Goal: Task Accomplishment & Management: Use online tool/utility

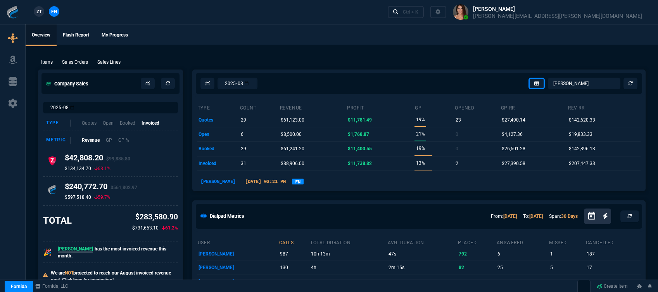
select select "12: [PERSON_NAME]"
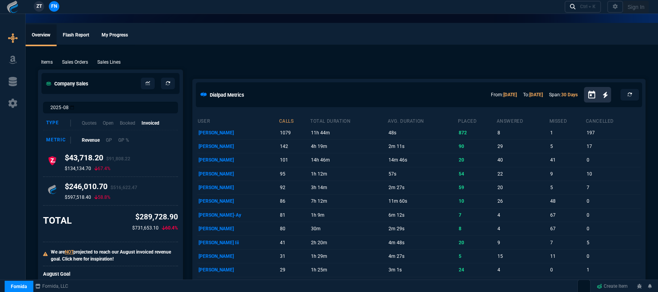
select select "12: [PERSON_NAME]"
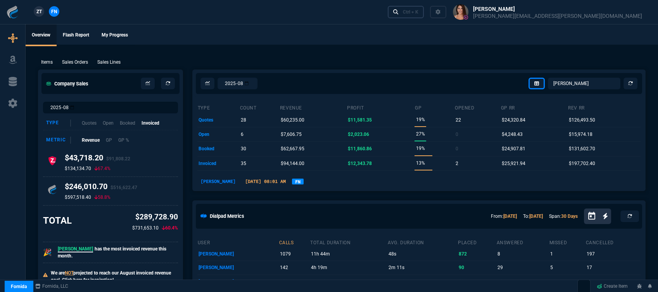
click at [418, 9] on div "Ctrl + K" at bounding box center [411, 12] width 16 height 6
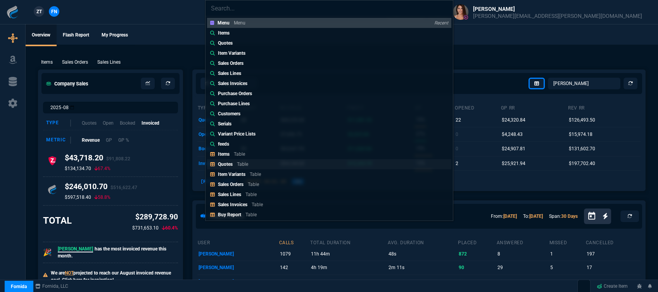
click at [225, 164] on p "Quotes" at bounding box center [225, 163] width 15 height 5
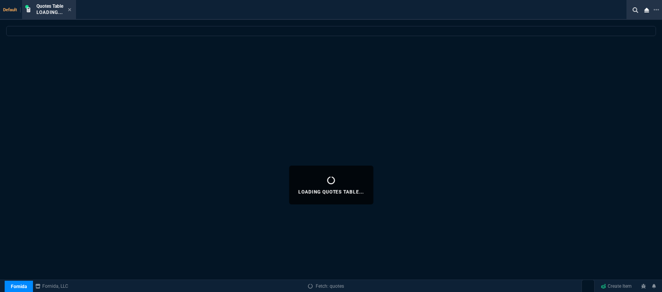
select select
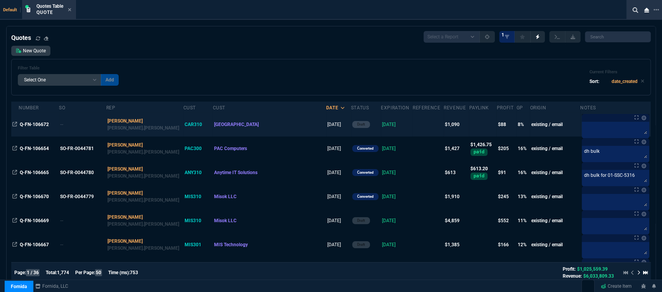
click at [413, 123] on td at bounding box center [428, 124] width 31 height 24
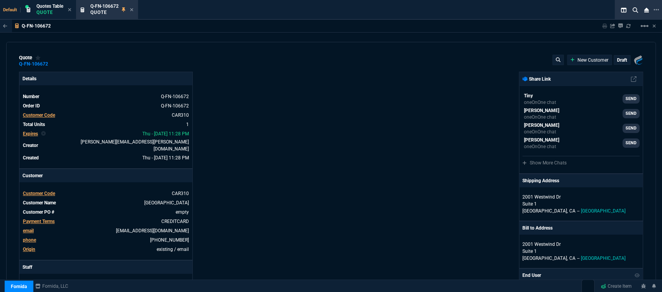
type input "14"
type input "160"
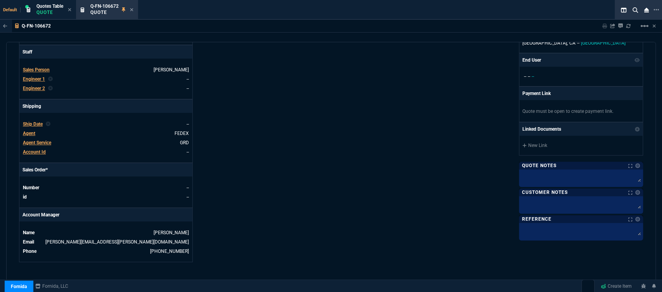
scroll to position [380, 0]
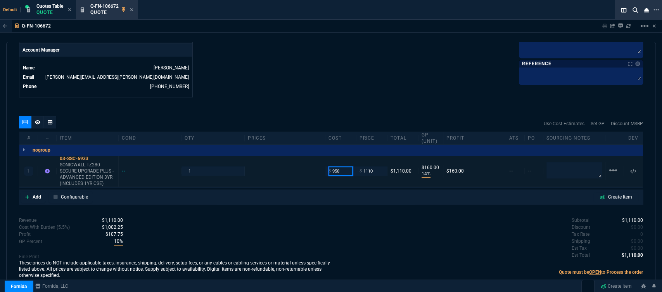
drag, startPoint x: 340, startPoint y: 167, endPoint x: 319, endPoint y: 164, distance: 20.8
click at [319, 164] on div "1 03-SSC-6933 SONICWALL TZ280 SECURE UPGRADE PLUS - ADVANCED EDITION 3YR (INCLU…" at bounding box center [330, 170] width 623 height 31
type input "946"
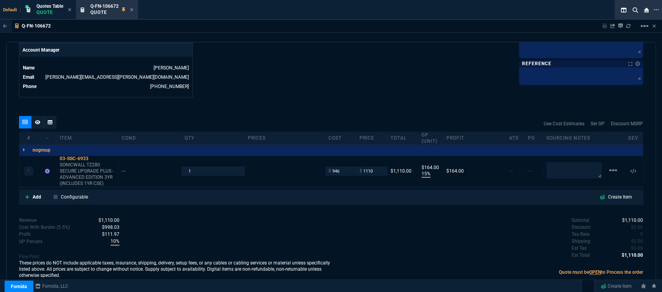
type input "15"
type input "164"
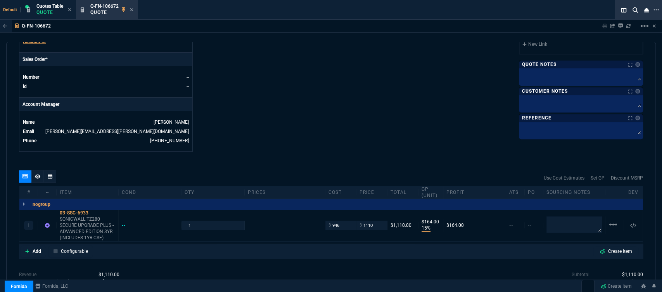
scroll to position [251, 0]
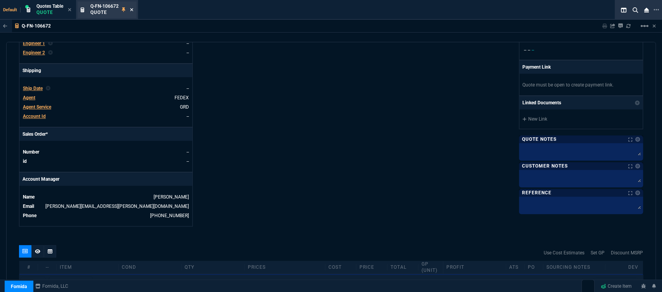
click at [132, 9] on icon at bounding box center [131, 9] width 3 height 5
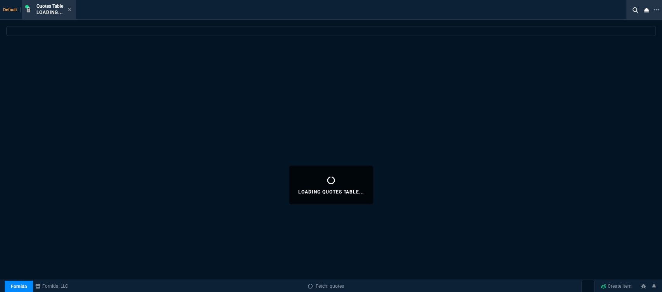
select select
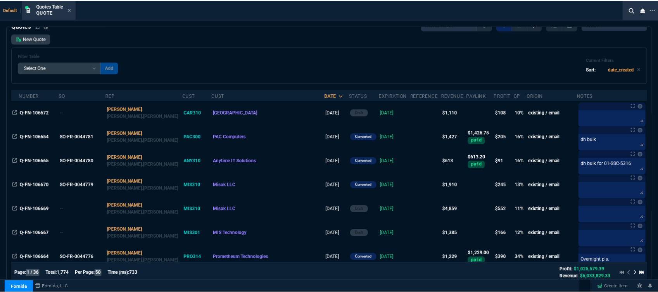
scroll to position [0, 0]
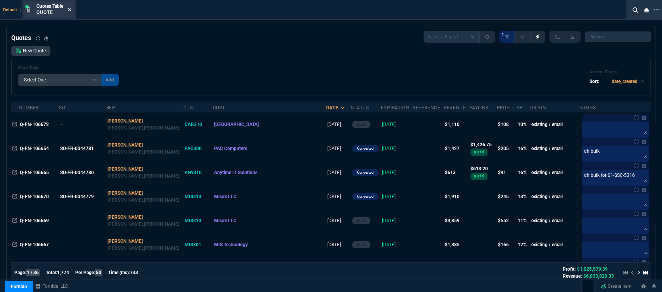
click at [71, 8] on icon at bounding box center [69, 9] width 3 height 5
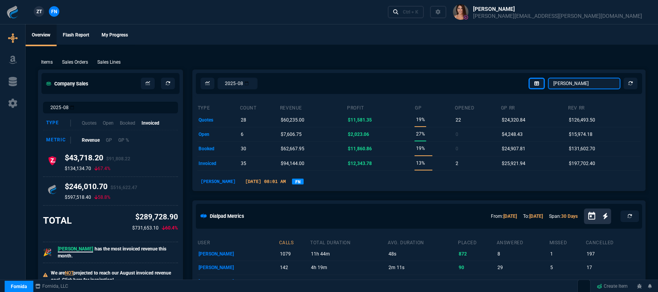
click at [574, 85] on select "[PERSON_NAME] Over [PERSON_NAME] [PERSON_NAME] Seti [PERSON_NAME] Wafek [PERSON…" at bounding box center [584, 84] width 73 height 12
click at [548, 78] on select "[PERSON_NAME] Over [PERSON_NAME] [PERSON_NAME] Seti [PERSON_NAME] Wafek [PERSON…" at bounding box center [584, 84] width 73 height 12
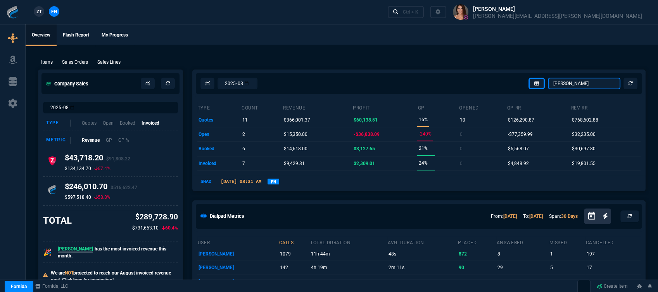
click at [577, 83] on select "[PERSON_NAME] Over [PERSON_NAME] [PERSON_NAME] Seti [PERSON_NAME] Wafek [PERSON…" at bounding box center [584, 84] width 73 height 12
select select "12: [PERSON_NAME]"
click at [548, 78] on select "[PERSON_NAME] Over [PERSON_NAME] [PERSON_NAME] Seti [PERSON_NAME] Wafek [PERSON…" at bounding box center [584, 84] width 73 height 12
